Goal: Task Accomplishment & Management: Complete application form

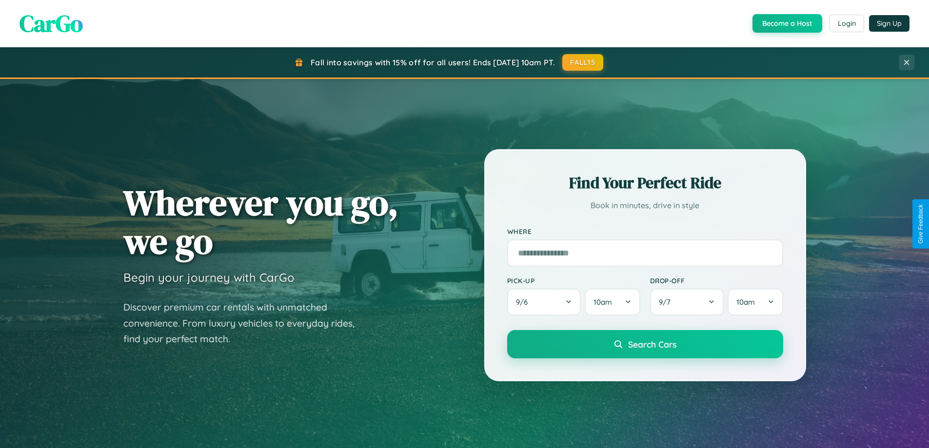
scroll to position [1877, 0]
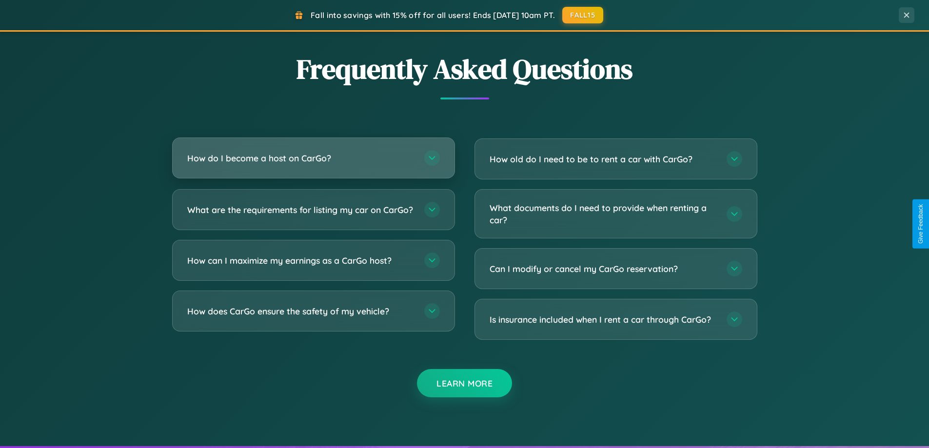
click at [313, 158] on h3 "How do I become a host on CarGo?" at bounding box center [300, 158] width 227 height 12
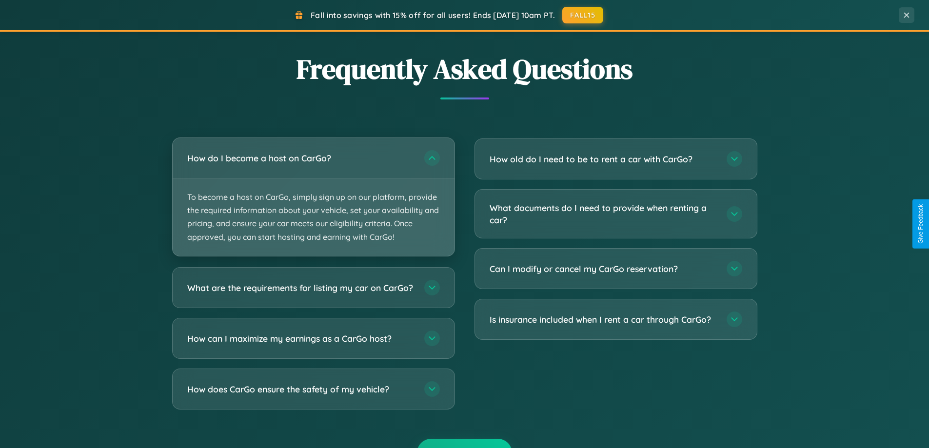
click at [313, 197] on p "To become a host on CarGo, simply sign up on our platform, provide the required…" at bounding box center [314, 217] width 282 height 78
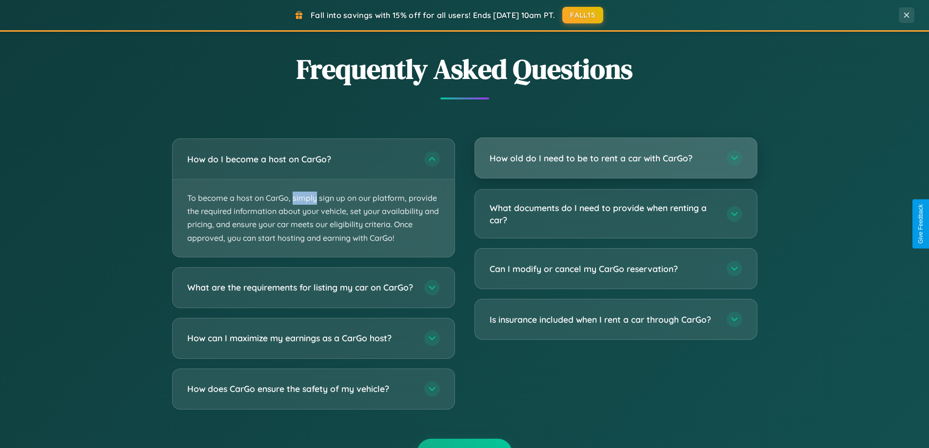
click at [615, 158] on h3 "How old do I need to be to rent a car with CarGo?" at bounding box center [603, 158] width 227 height 12
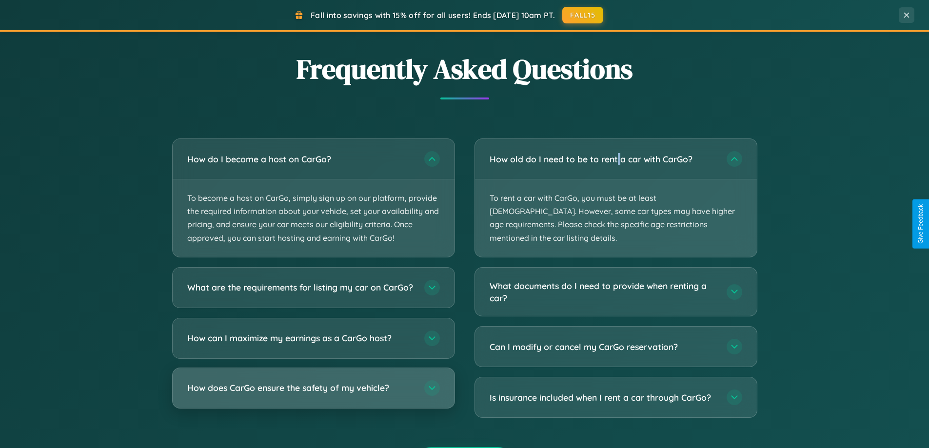
click at [313, 394] on h3 "How does CarGo ensure the safety of my vehicle?" at bounding box center [300, 388] width 227 height 12
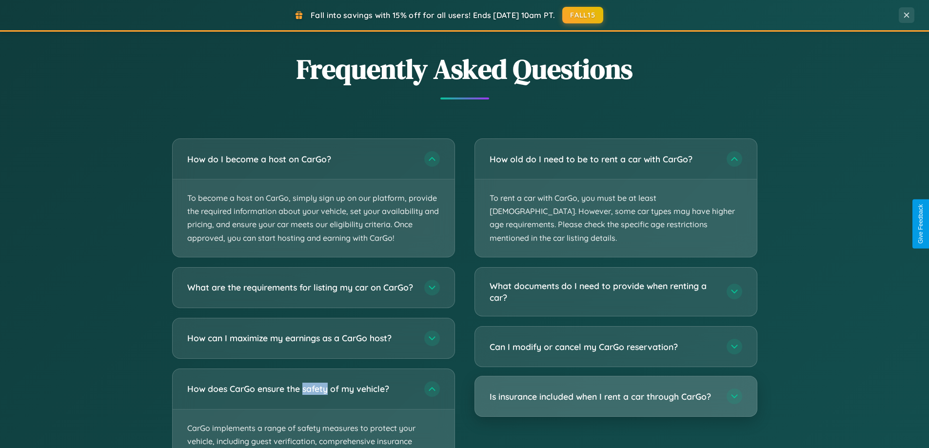
click at [615, 391] on h3 "Is insurance included when I rent a car through CarGo?" at bounding box center [603, 397] width 227 height 12
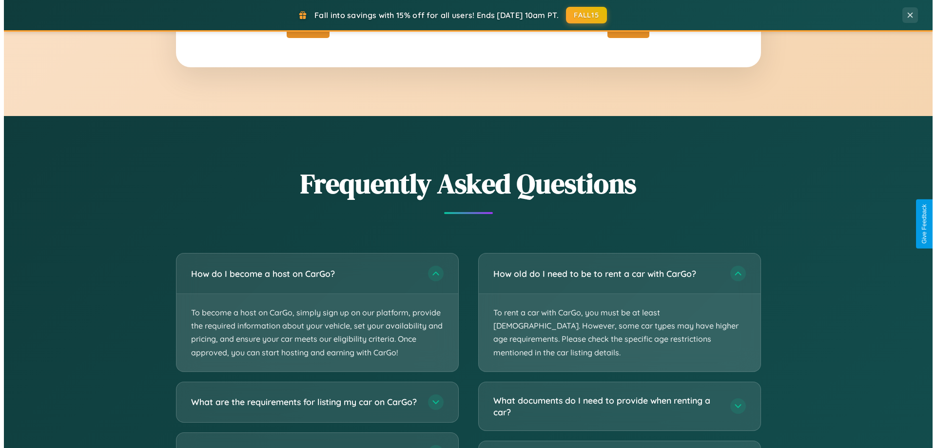
scroll to position [0, 0]
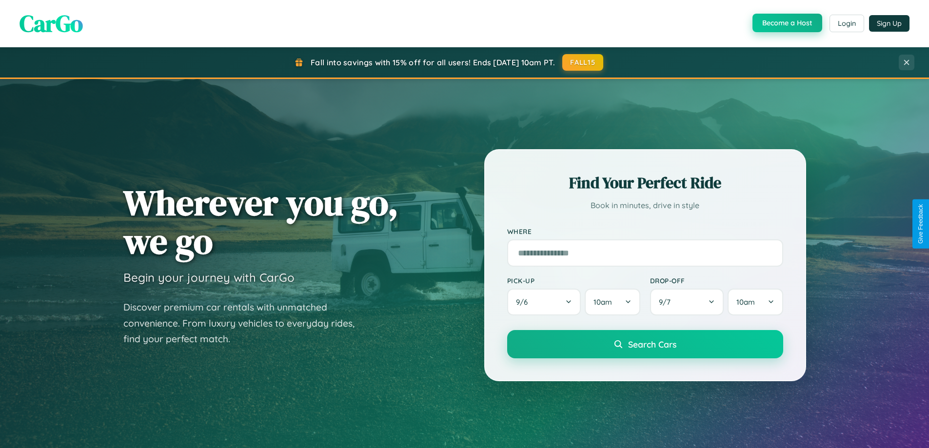
click at [786, 23] on button "Become a Host" at bounding box center [787, 23] width 70 height 19
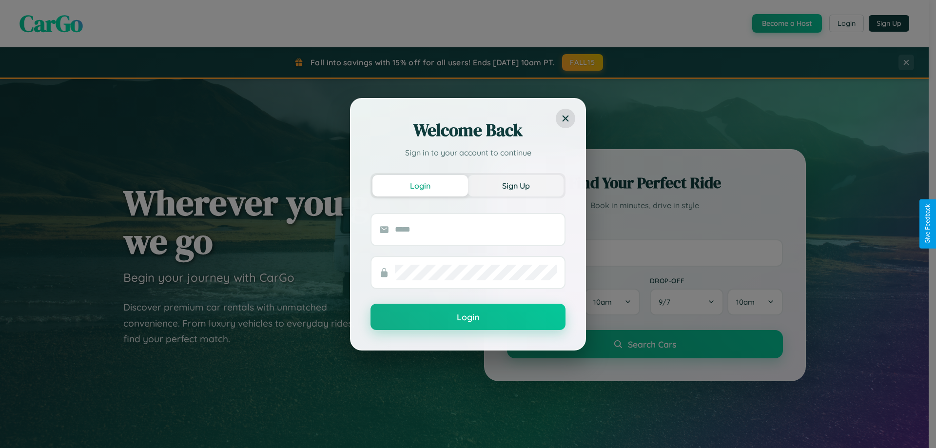
click at [516, 185] on button "Sign Up" at bounding box center [516, 185] width 96 height 21
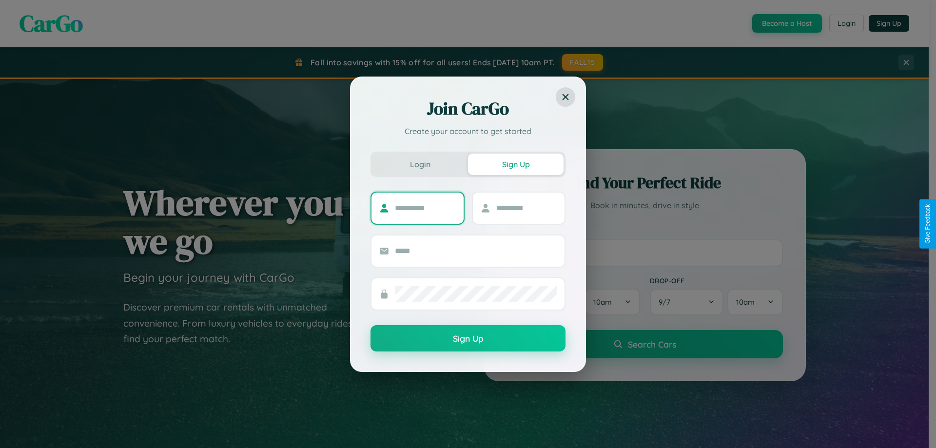
click at [425, 208] on input "text" at bounding box center [425, 208] width 61 height 16
type input "******"
click at [526, 208] on input "text" at bounding box center [526, 208] width 61 height 16
type input "*****"
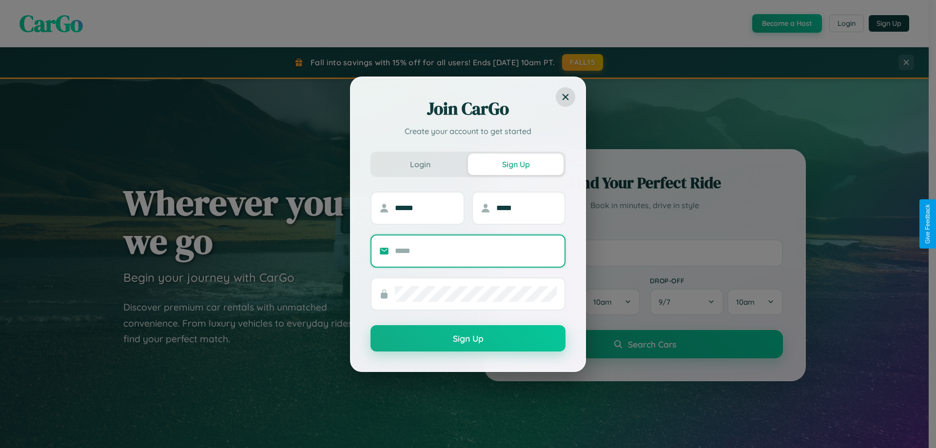
click at [476, 251] on input "text" at bounding box center [476, 251] width 162 height 16
type input "**********"
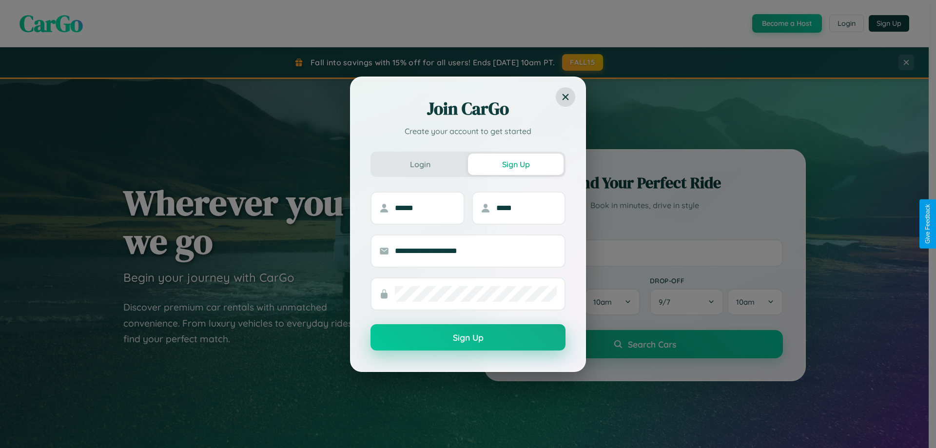
click at [468, 338] on button "Sign Up" at bounding box center [468, 337] width 195 height 26
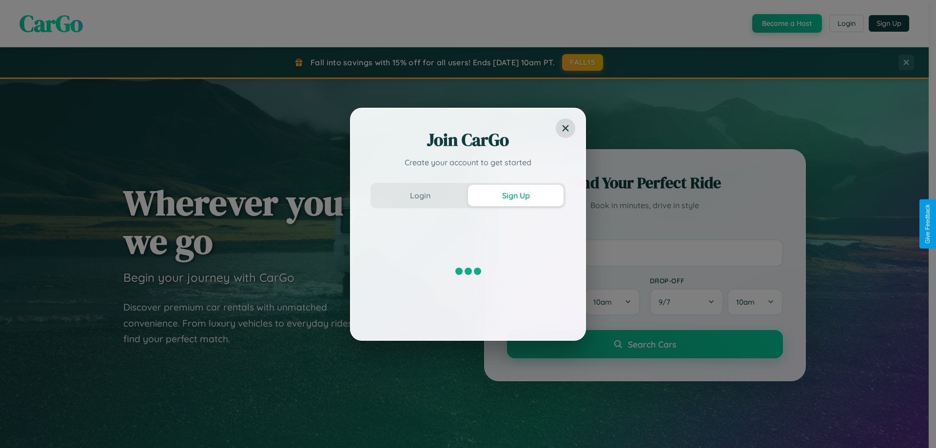
click at [786, 23] on div "Join CarGo Create your account to get started Login Sign Up" at bounding box center [468, 224] width 936 height 448
click at [516, 195] on button "Sign Up" at bounding box center [516, 195] width 96 height 21
